Goal: Submit feedback/report problem: Submit feedback/report problem

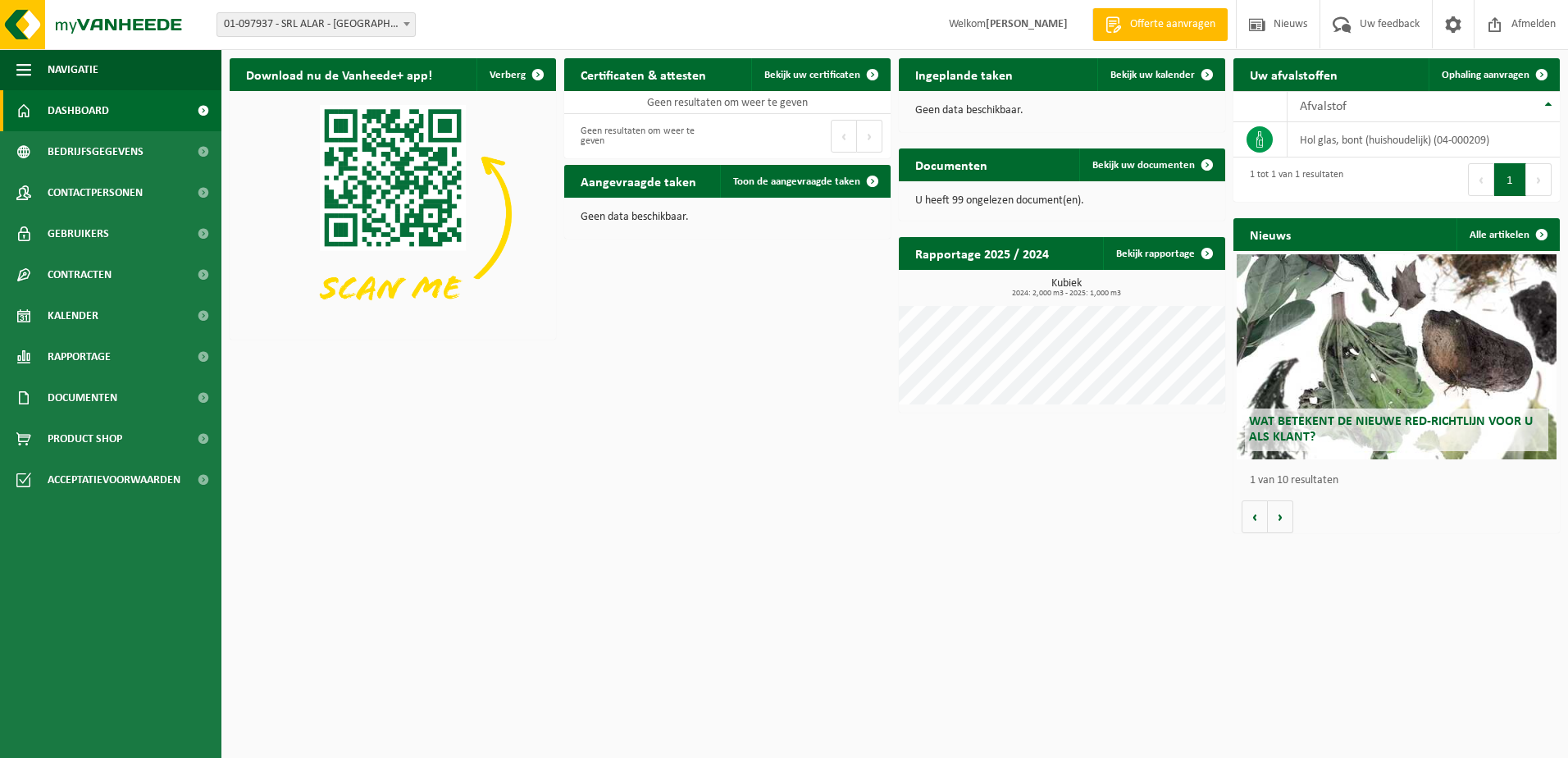
drag, startPoint x: 1534, startPoint y: 1, endPoint x: 961, endPoint y: 595, distance: 825.3
click at [961, 595] on html "Vestiging: 01-097937 - SRL ALAR - NEUFVILLES 01-097937 - SRL ALAR - NEUFVILLES …" at bounding box center [784, 379] width 1568 height 758
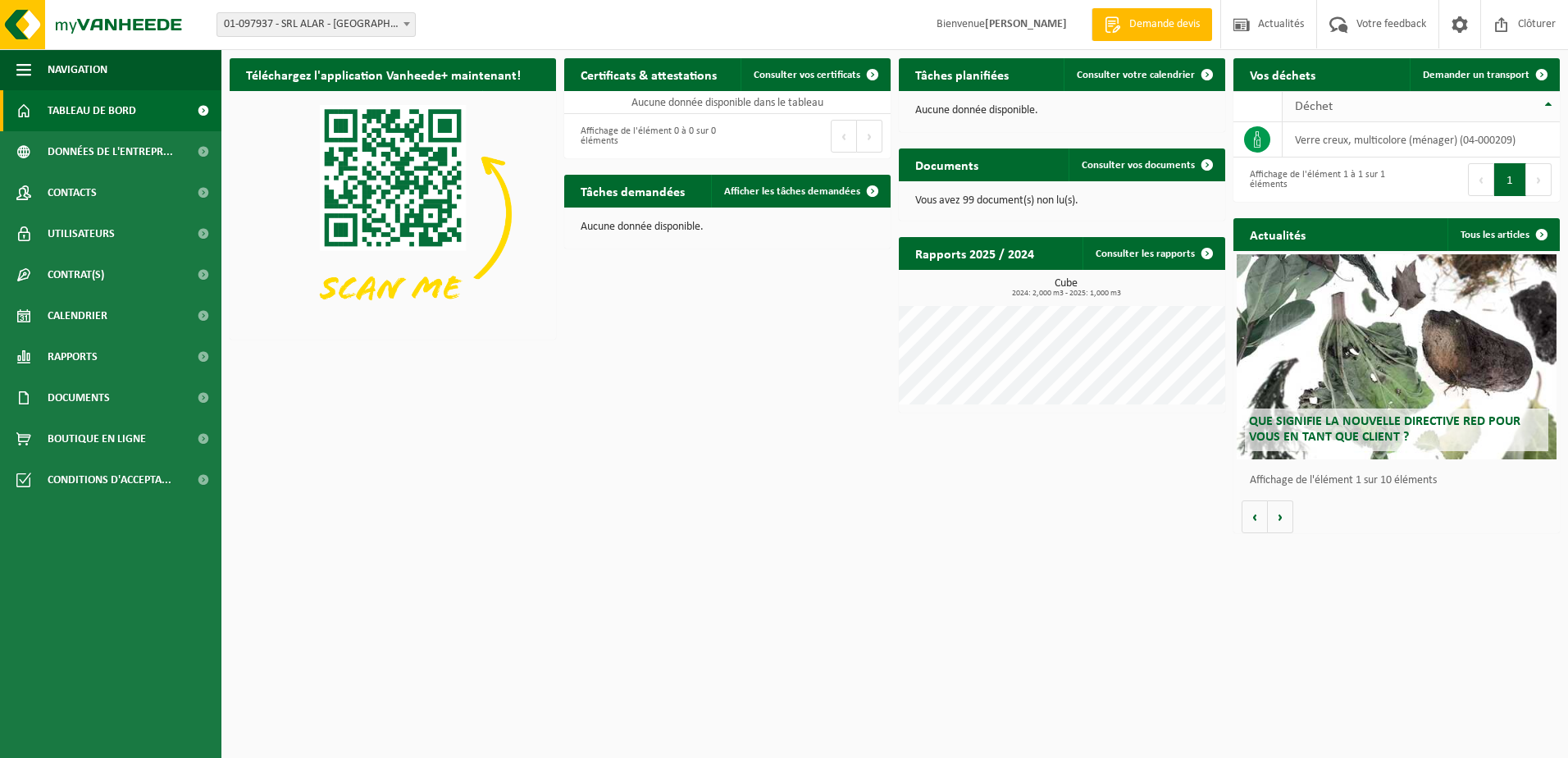
click at [1314, 107] on span "Déchet" at bounding box center [1314, 107] width 37 height 13
click at [1486, 72] on span "Demander un transport" at bounding box center [1476, 75] width 107 height 11
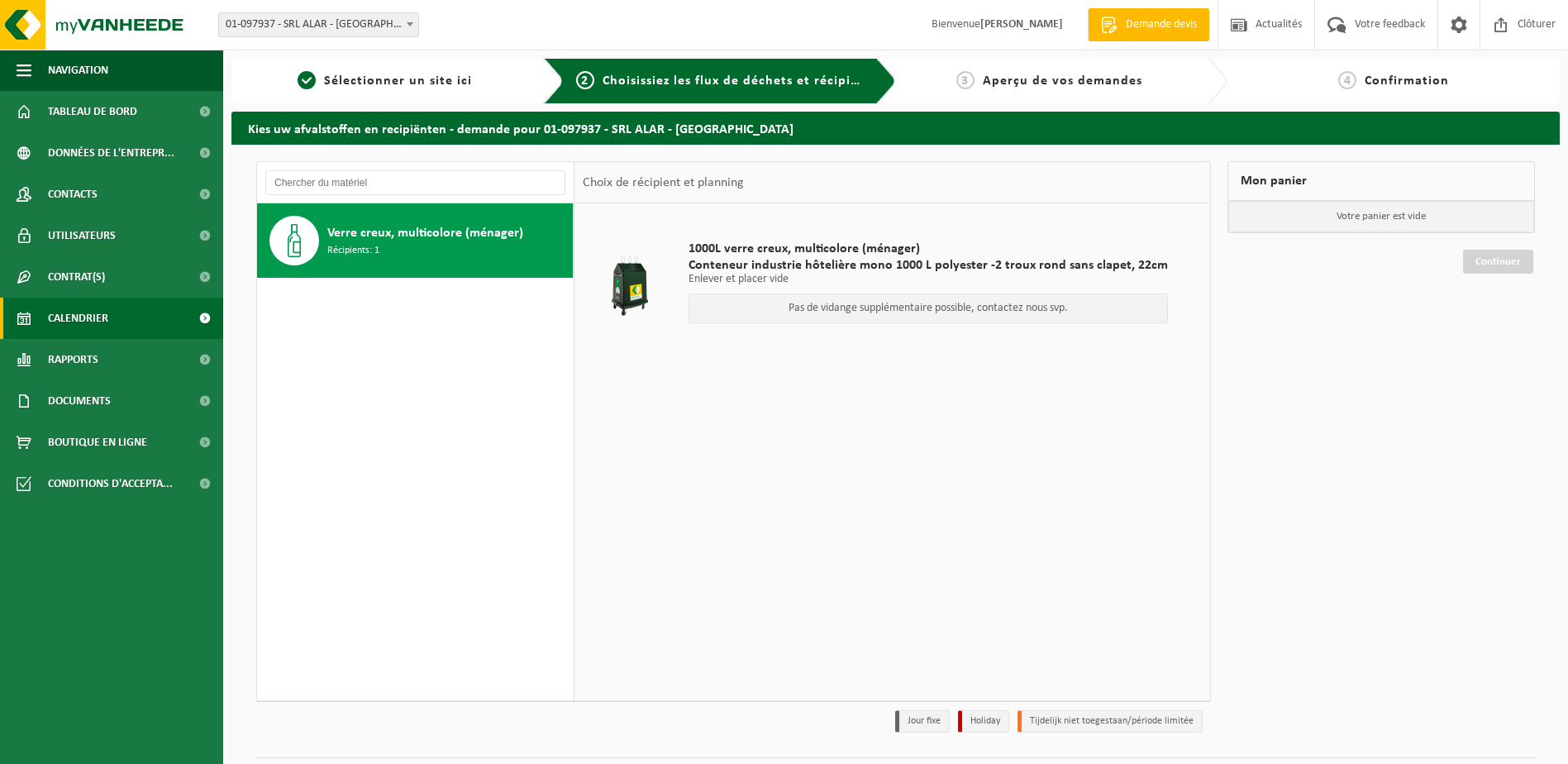
click at [82, 318] on span "Calendrier" at bounding box center [78, 318] width 61 height 41
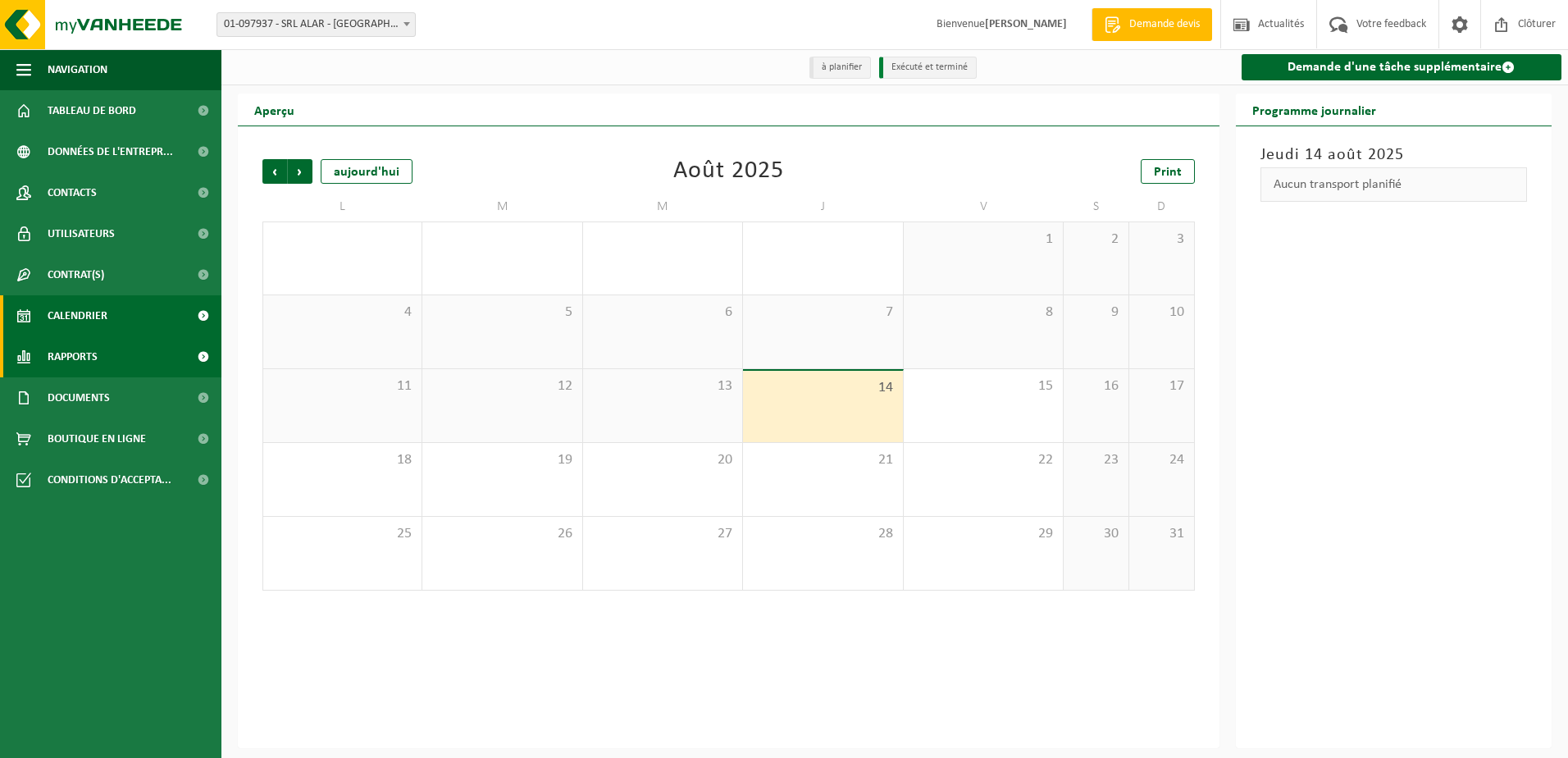
click at [79, 352] on span "Rapports" at bounding box center [72, 357] width 50 height 41
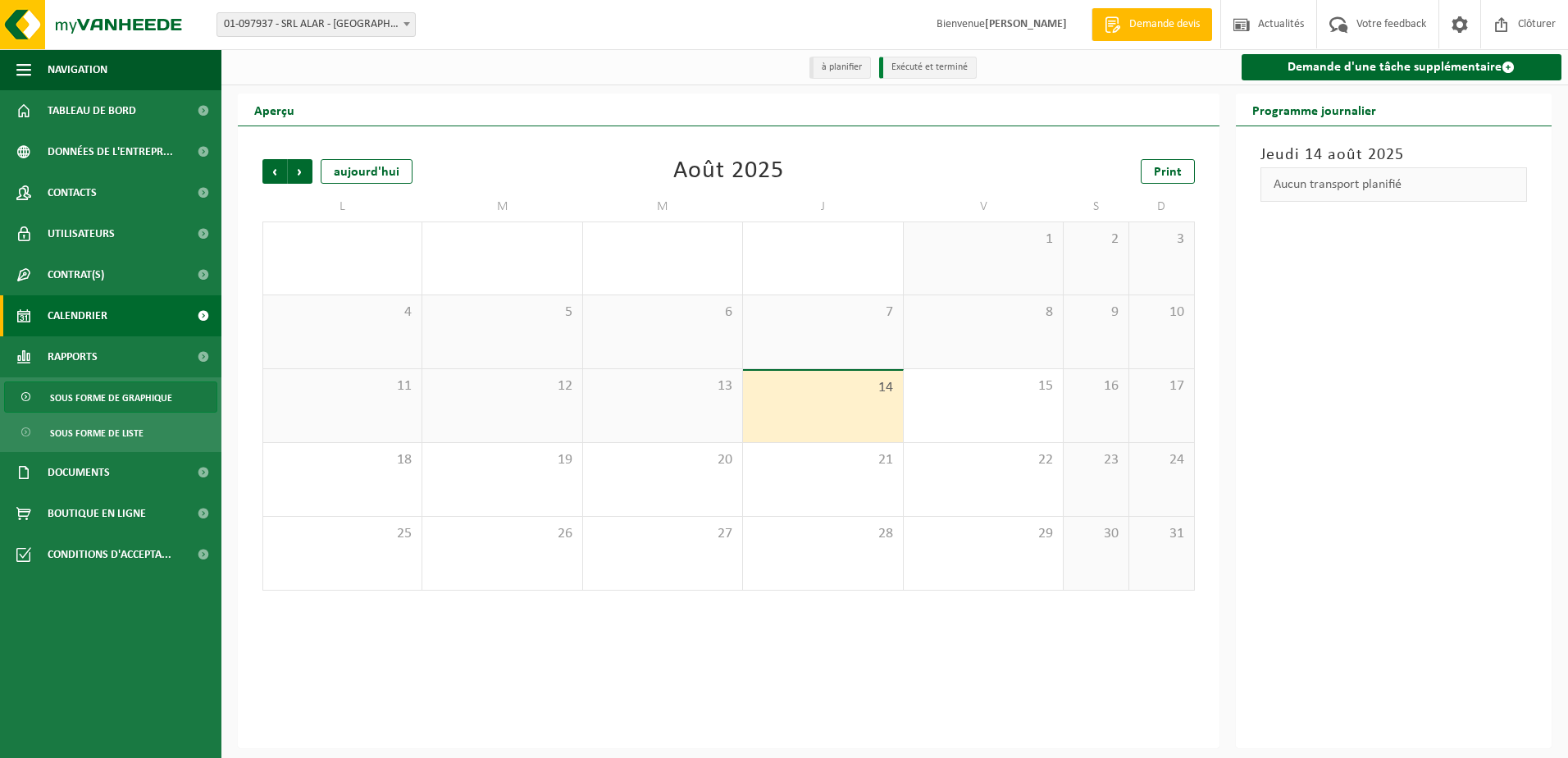
click at [101, 392] on span "Sous forme de graphique" at bounding box center [111, 398] width 122 height 31
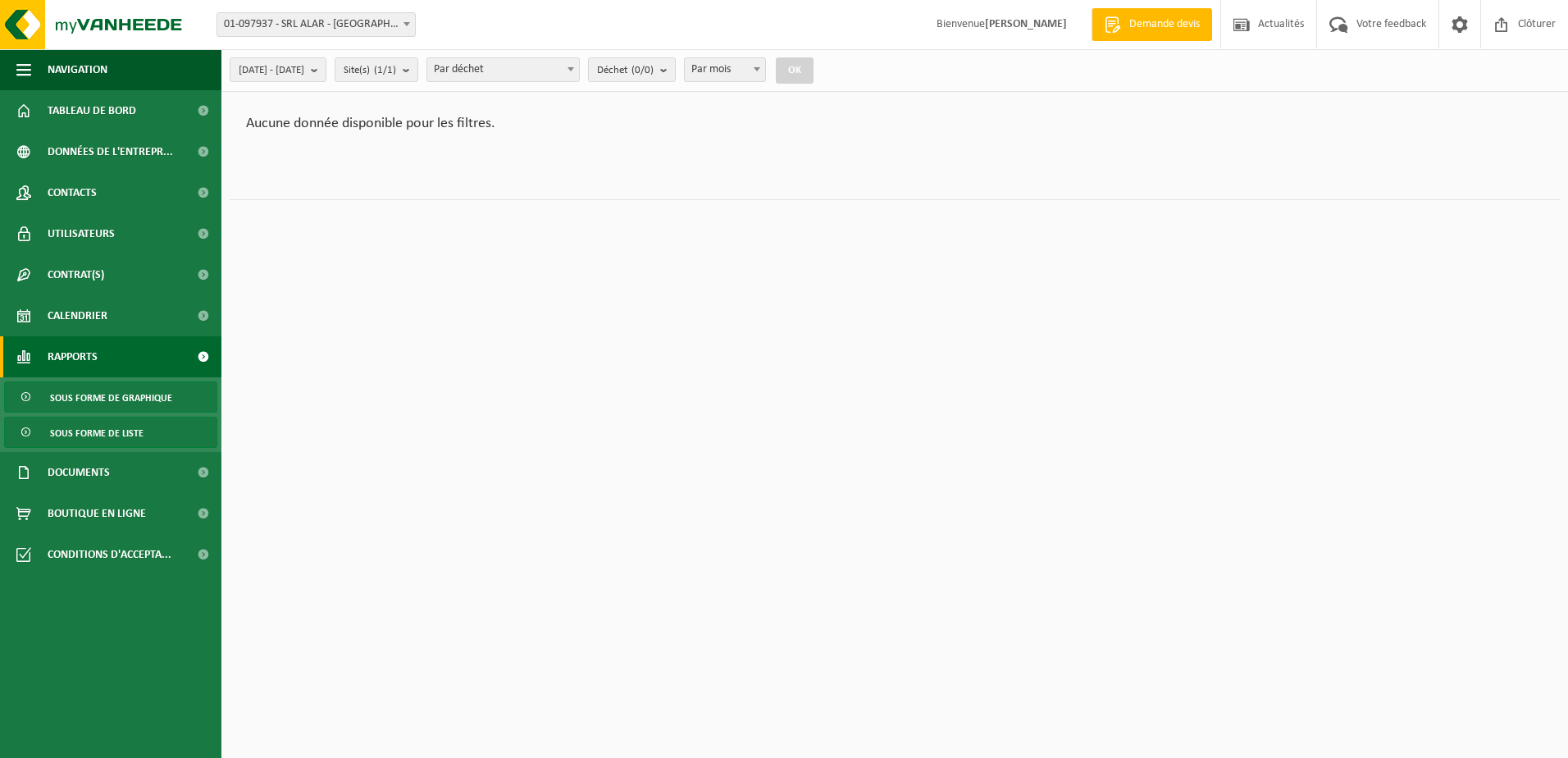
click at [87, 427] on span "Sous forme de liste" at bounding box center [97, 433] width 93 height 31
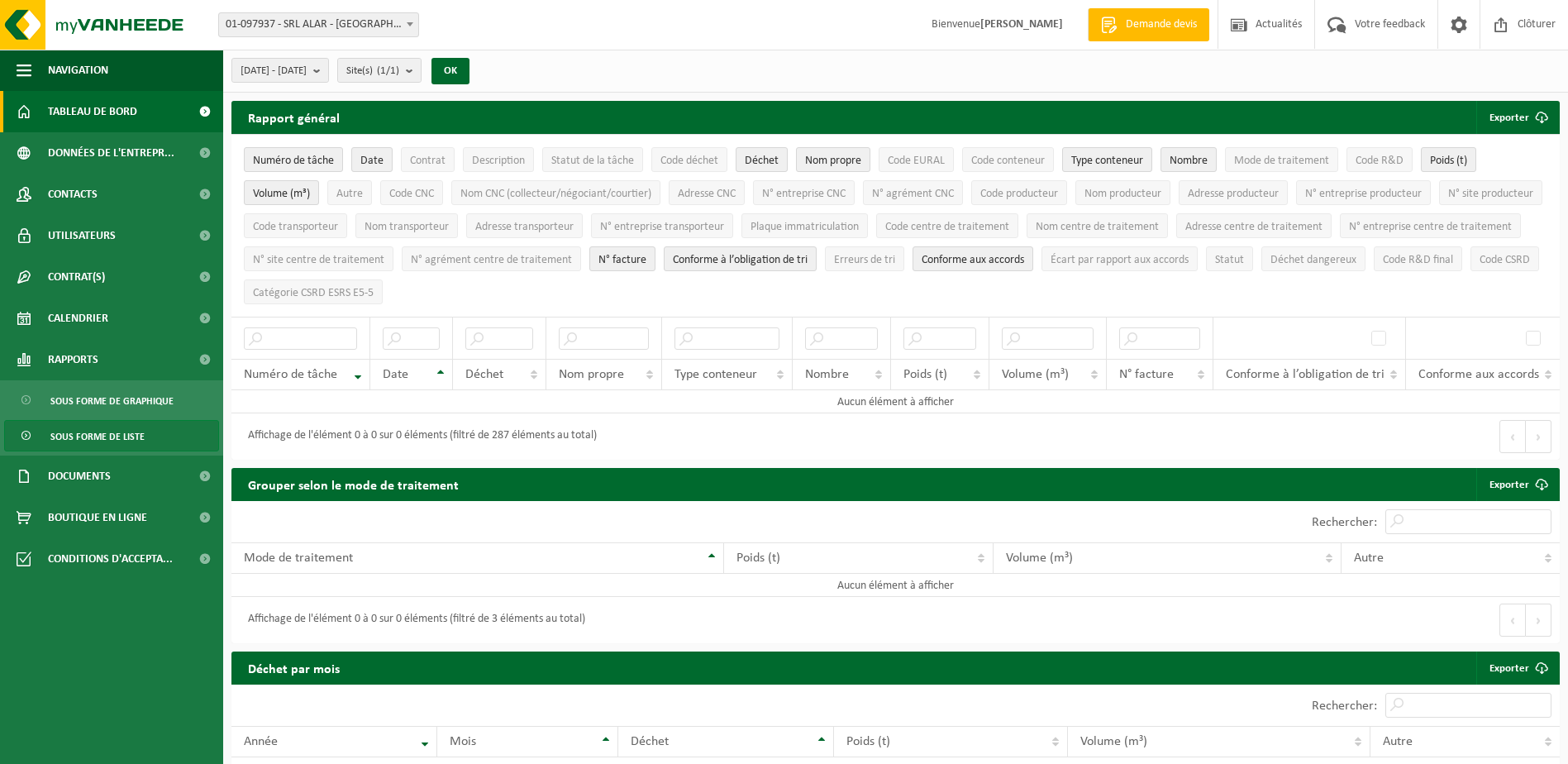
click at [104, 104] on span "Tableau de bord" at bounding box center [92, 111] width 89 height 41
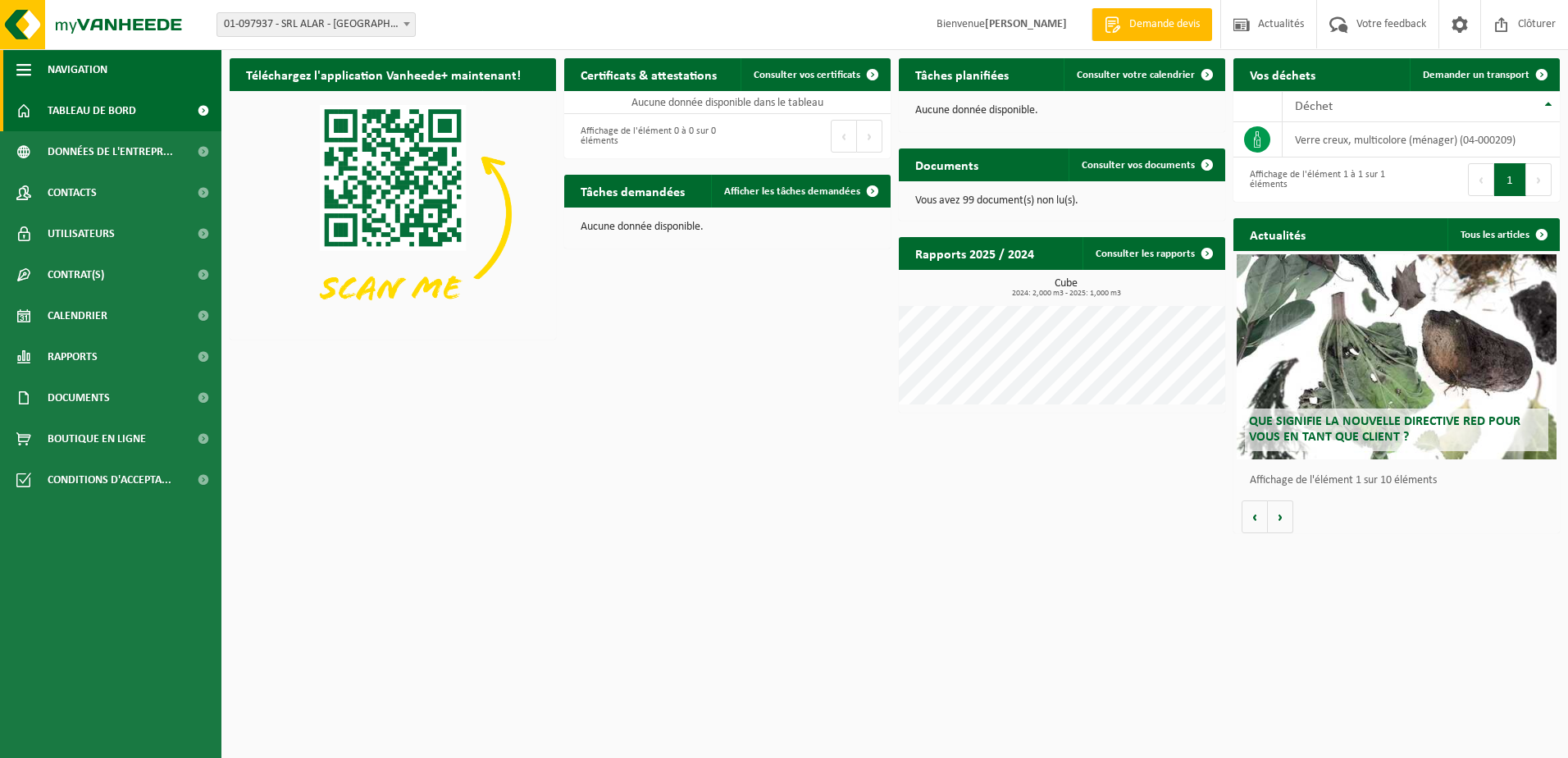
click at [64, 67] on span "Navigation" at bounding box center [78, 69] width 60 height 41
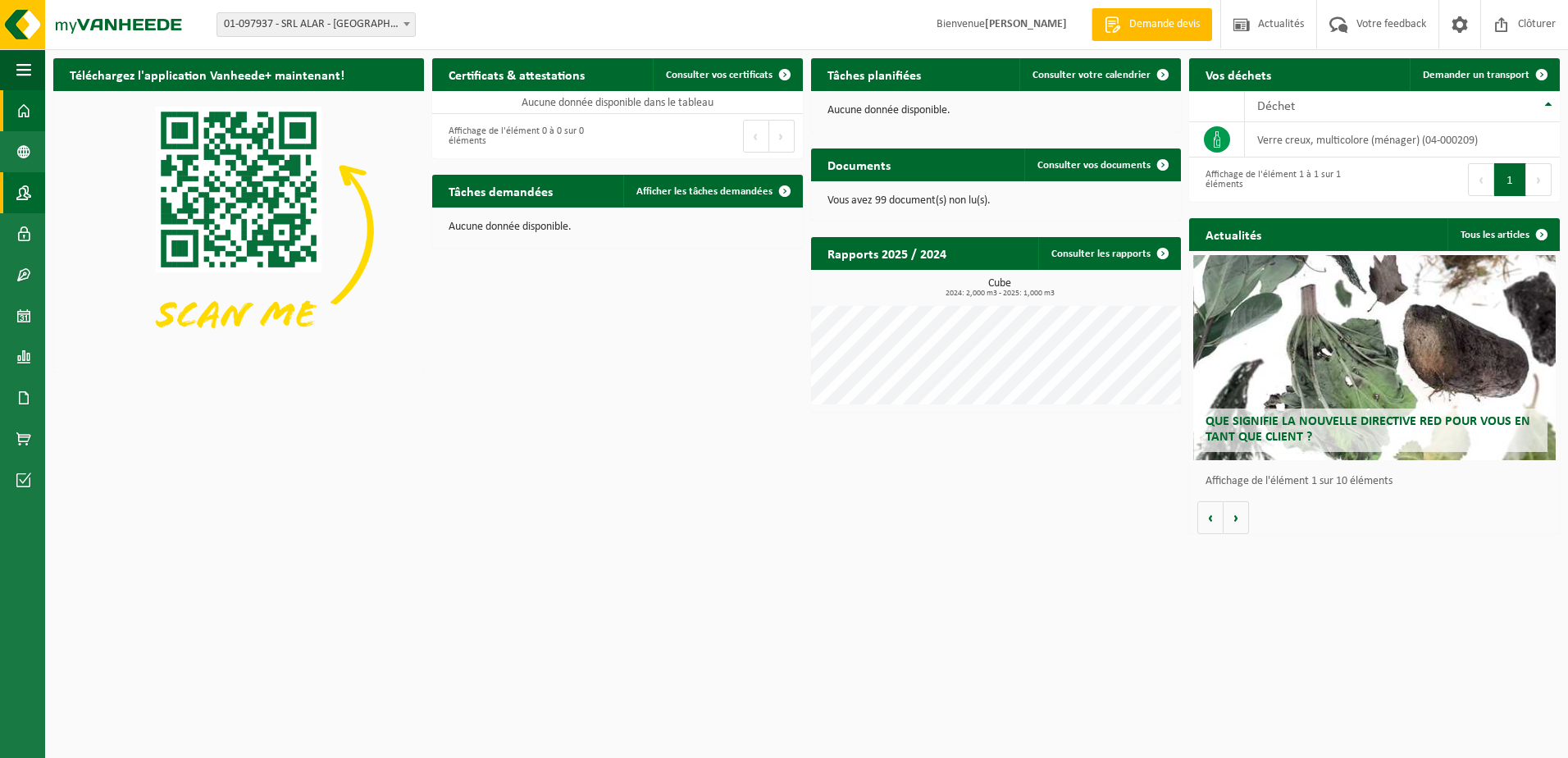
click at [23, 196] on span at bounding box center [24, 192] width 15 height 41
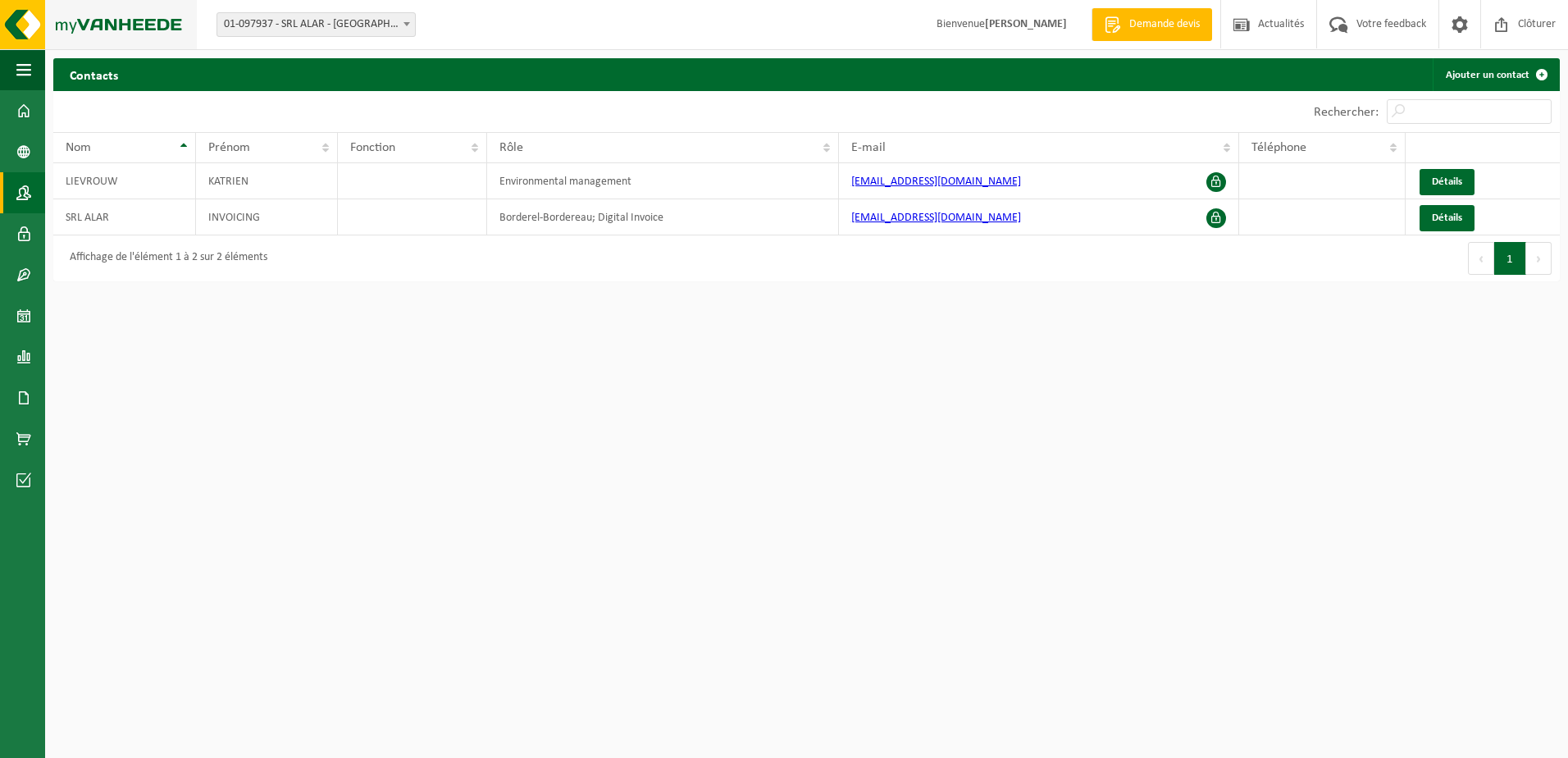
click at [142, 25] on img at bounding box center [99, 25] width 197 height 49
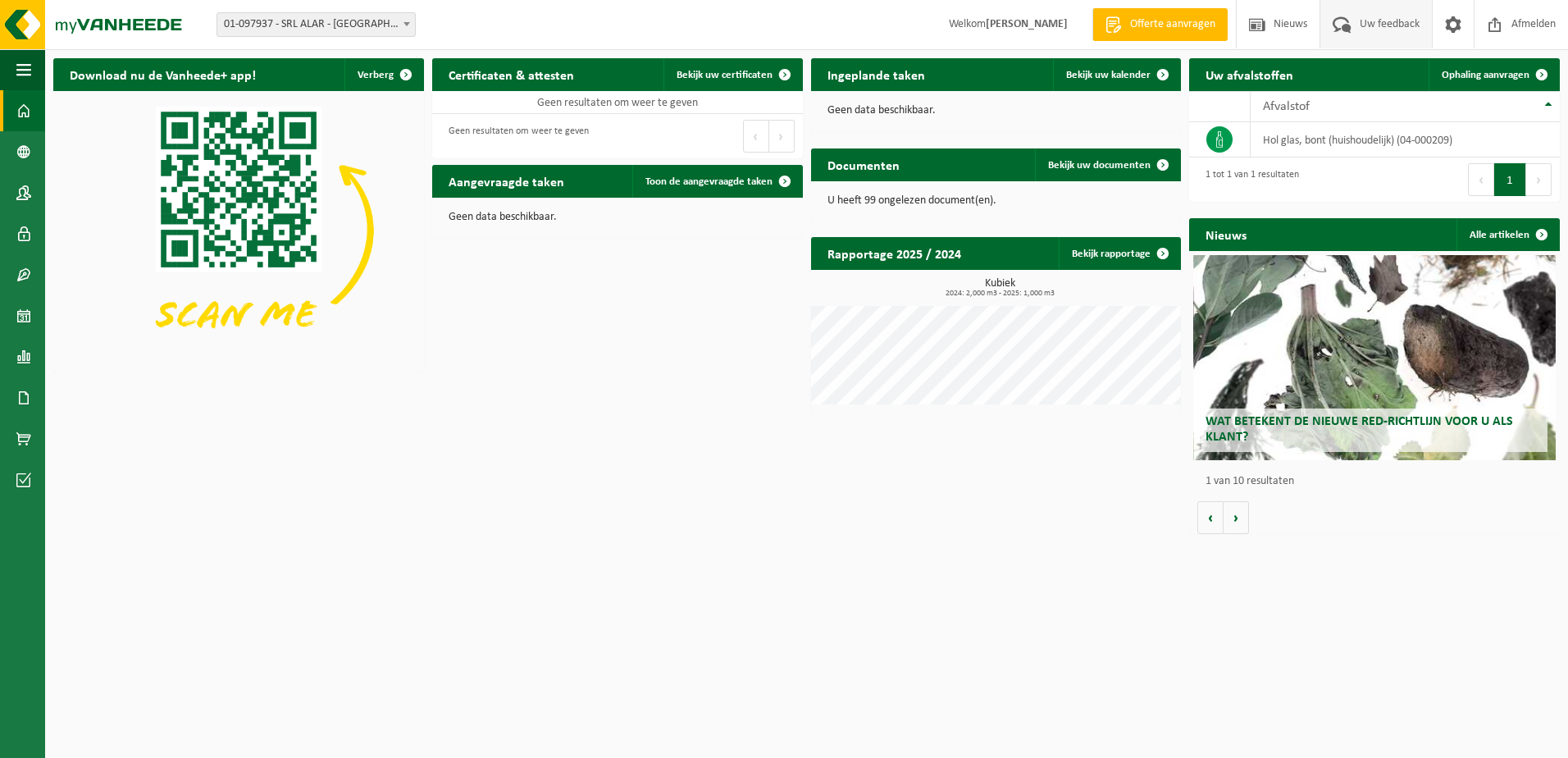
click at [1386, 24] on span "Uw feedback" at bounding box center [1389, 24] width 68 height 48
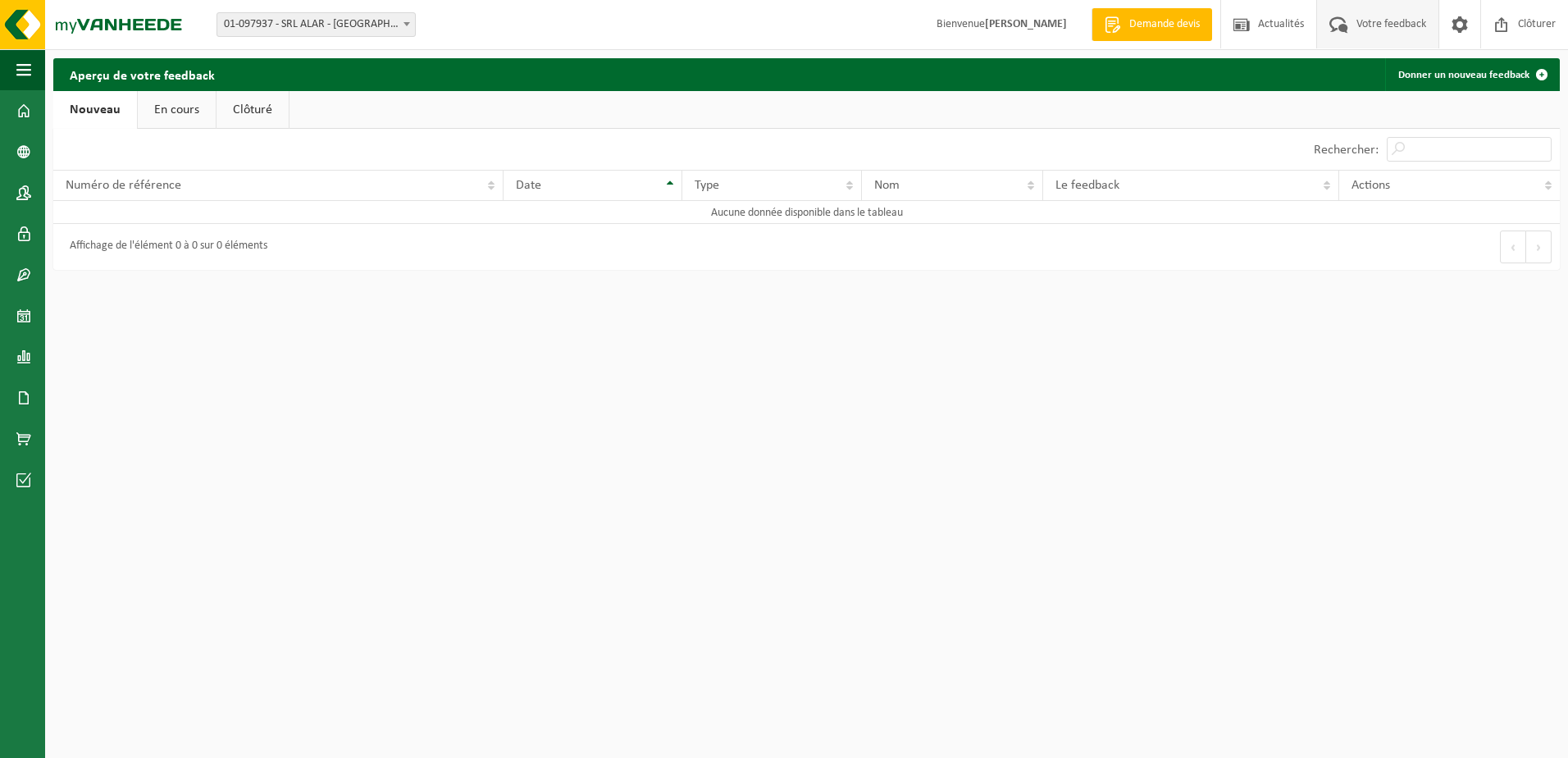
click at [97, 107] on link "Nouveau" at bounding box center [95, 109] width 84 height 37
click at [1465, 29] on span at bounding box center [1459, 24] width 25 height 48
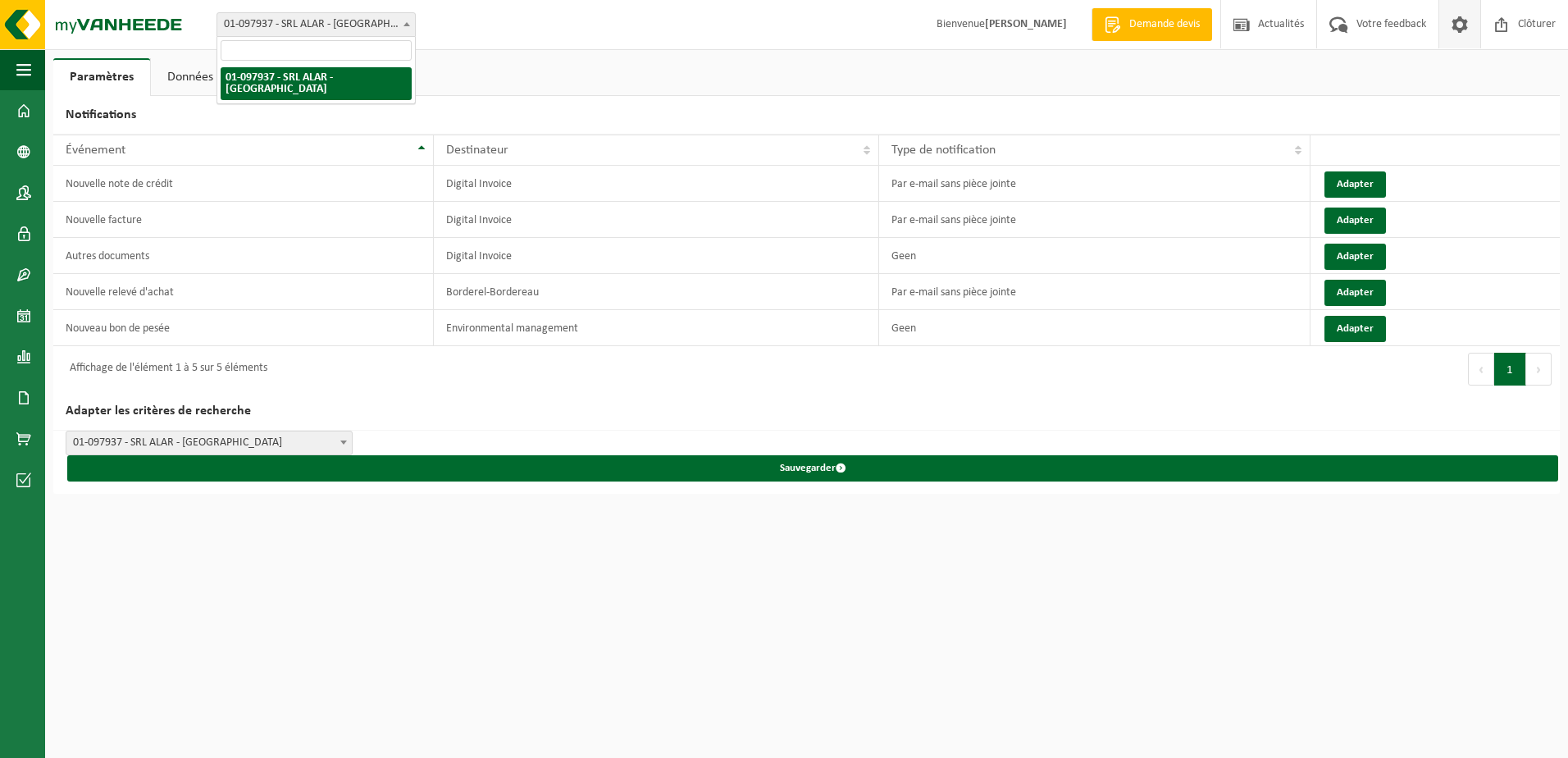
click at [404, 16] on span at bounding box center [407, 23] width 16 height 21
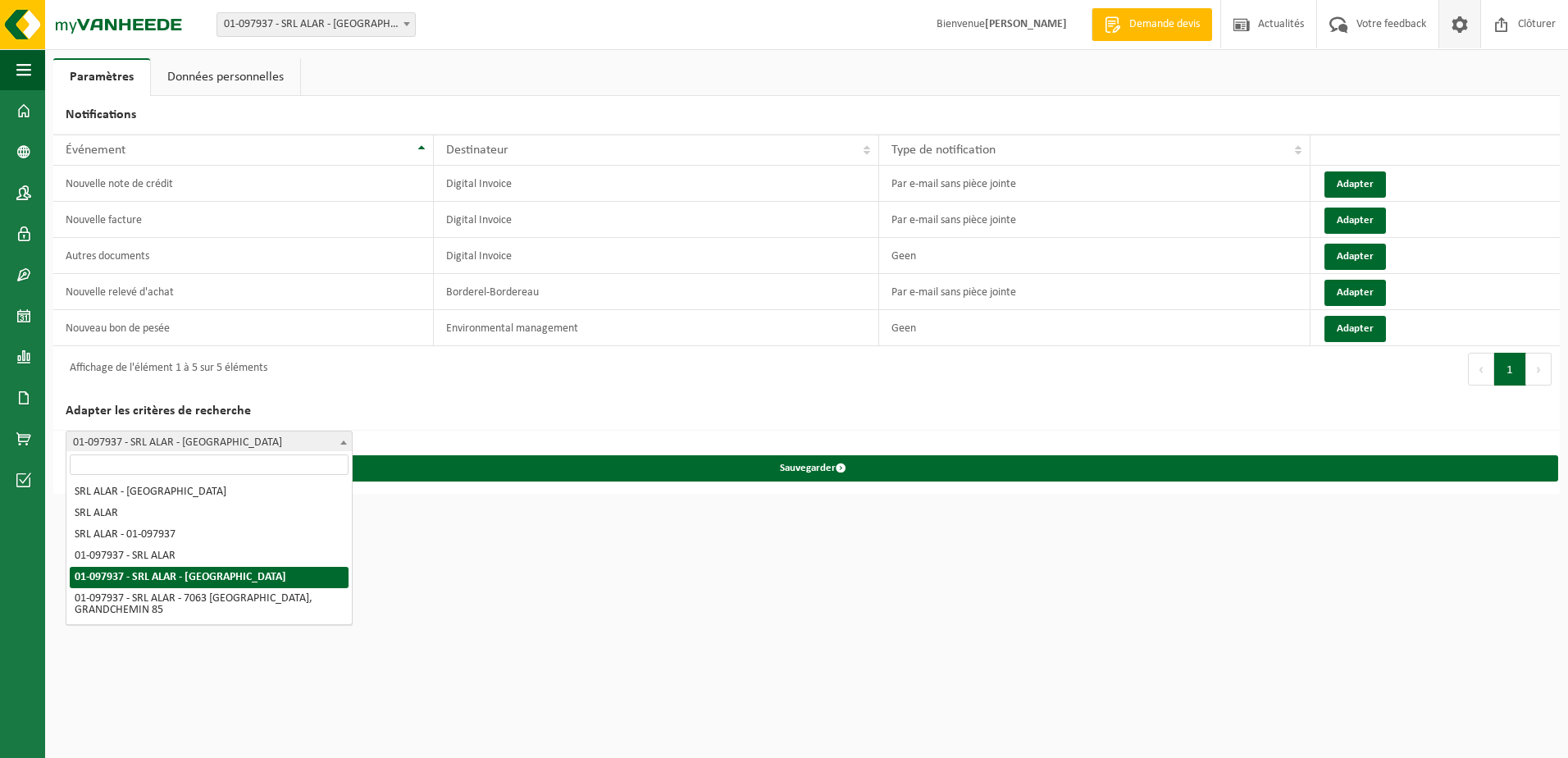
drag, startPoint x: 121, startPoint y: 434, endPoint x: 88, endPoint y: 437, distance: 33.1
click at [88, 437] on span "01-097937 - SRL ALAR - [GEOGRAPHIC_DATA]" at bounding box center [209, 442] width 286 height 23
drag, startPoint x: 88, startPoint y: 436, endPoint x: 74, endPoint y: 571, distance: 135.7
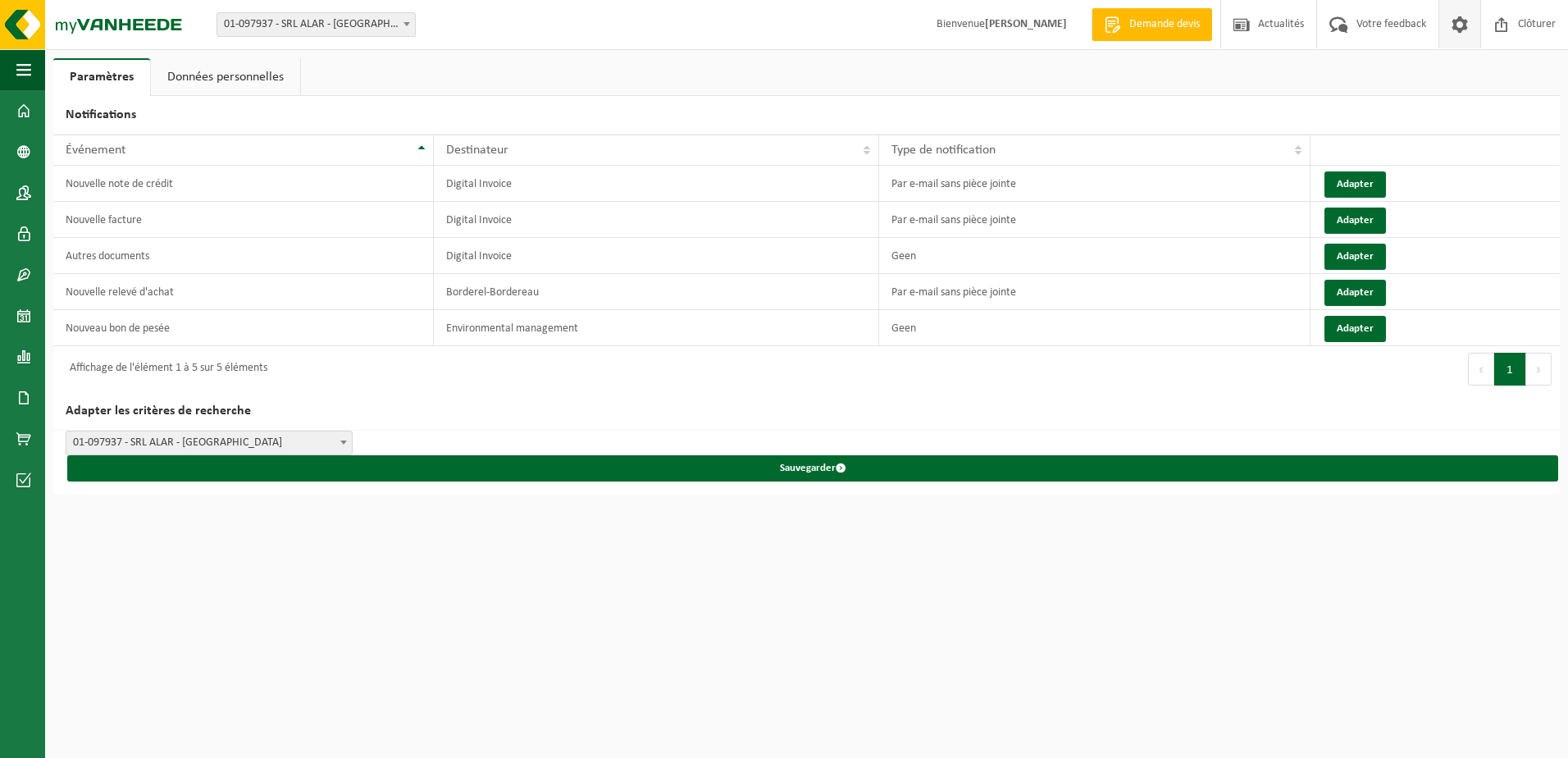
drag, startPoint x: 74, startPoint y: 571, endPoint x: 235, endPoint y: 612, distance: 166.1
click at [235, 612] on html "Site: 01-097937 - SRL ALAR - [GEOGRAPHIC_DATA] 01-097937 - SRL ALAR - NEUFVILLE…" at bounding box center [784, 379] width 1568 height 758
drag, startPoint x: 275, startPoint y: 20, endPoint x: 241, endPoint y: 20, distance: 34.0
click at [241, 20] on span "01-097937 - SRL ALAR - [GEOGRAPHIC_DATA]" at bounding box center [316, 24] width 198 height 23
